Goal: Check status

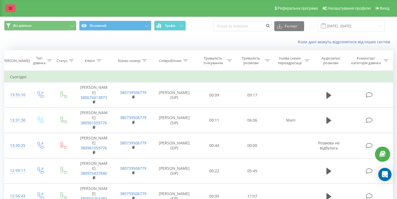
click at [12, 6] on link at bounding box center [11, 8] width 10 height 8
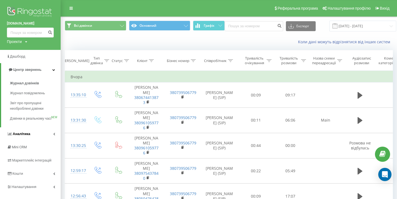
click at [25, 136] on span "Аналiтика" at bounding box center [22, 134] width 18 height 4
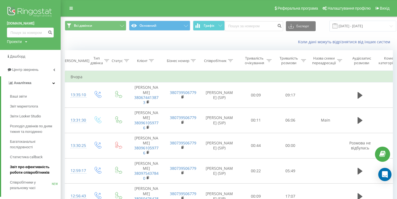
click at [30, 170] on span "Звіт про ефективність роботи співробітників" at bounding box center [34, 169] width 48 height 11
click at [27, 167] on span "Звіт про ефективність роботи співробітників" at bounding box center [34, 169] width 48 height 11
click at [31, 164] on span "Звіт про ефективність роботи співробітників" at bounding box center [34, 169] width 48 height 11
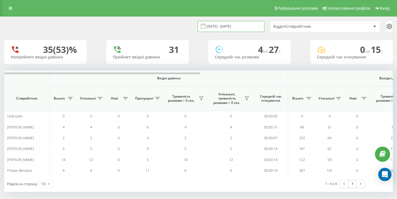
click at [225, 32] on input "23.08.2025 - 23.09.2025" at bounding box center [231, 26] width 67 height 11
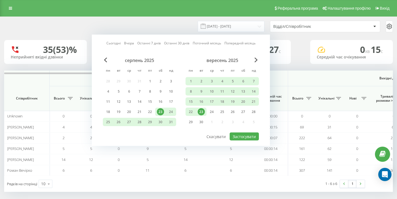
click at [115, 45] on div "Сьогодні Вчора Останні 7 днів Останні 30 днів Поточний місяць Попередній місяць…" at bounding box center [181, 90] width 178 height 111
click at [115, 46] on link "Сьогодні" at bounding box center [113, 43] width 14 height 5
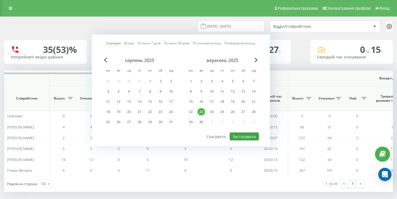
click at [243, 141] on button "Застосувати" at bounding box center [244, 137] width 29 height 8
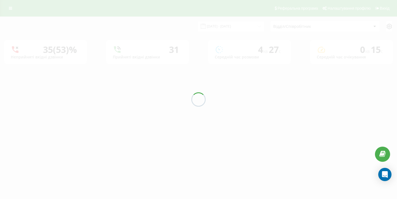
type input "23.09.2025 - 23.09.2025"
